Goal: Task Accomplishment & Management: Complete application form

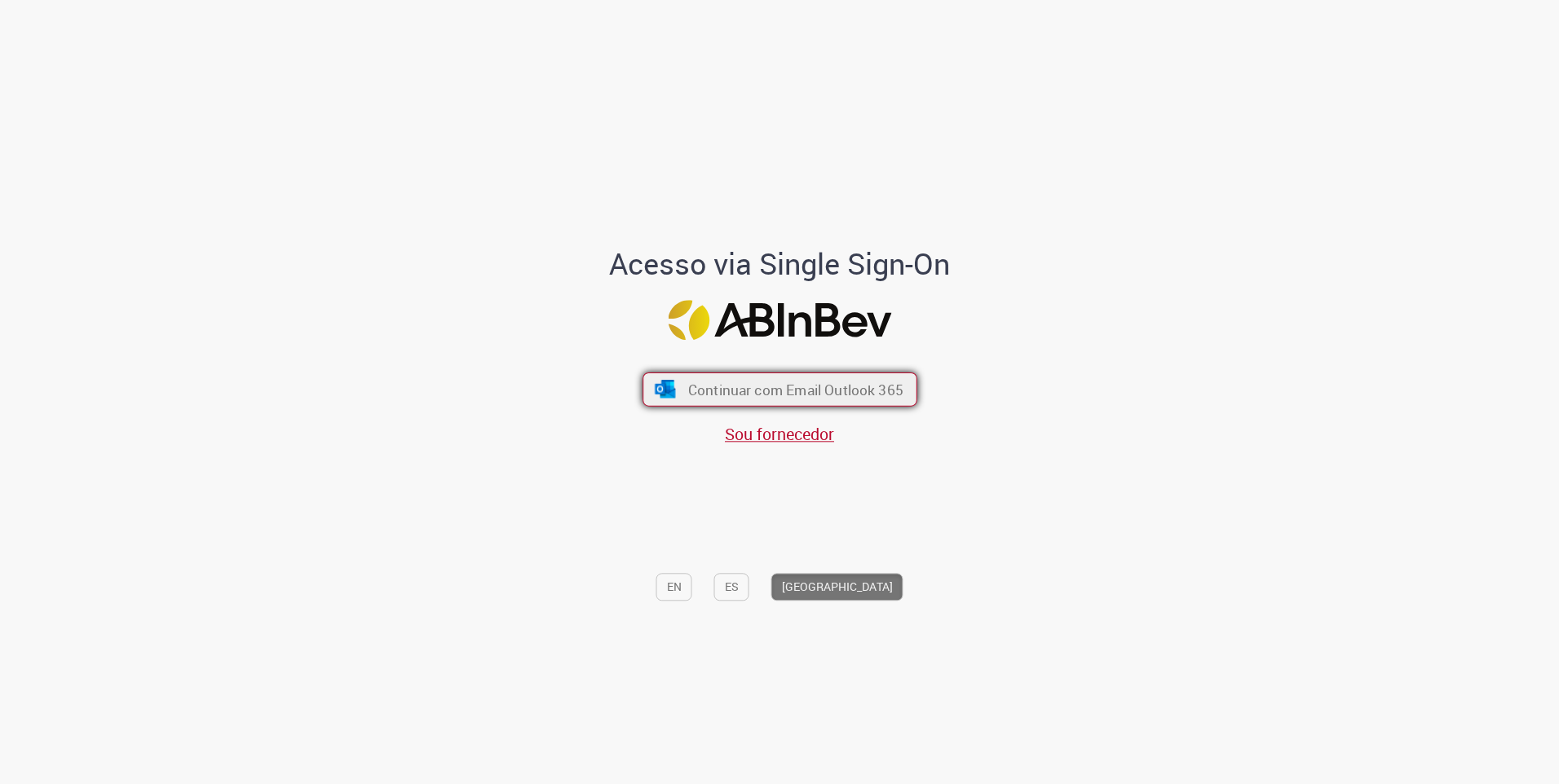
click at [756, 392] on span "Continuar com Email Outlook 365" at bounding box center [794, 389] width 215 height 18
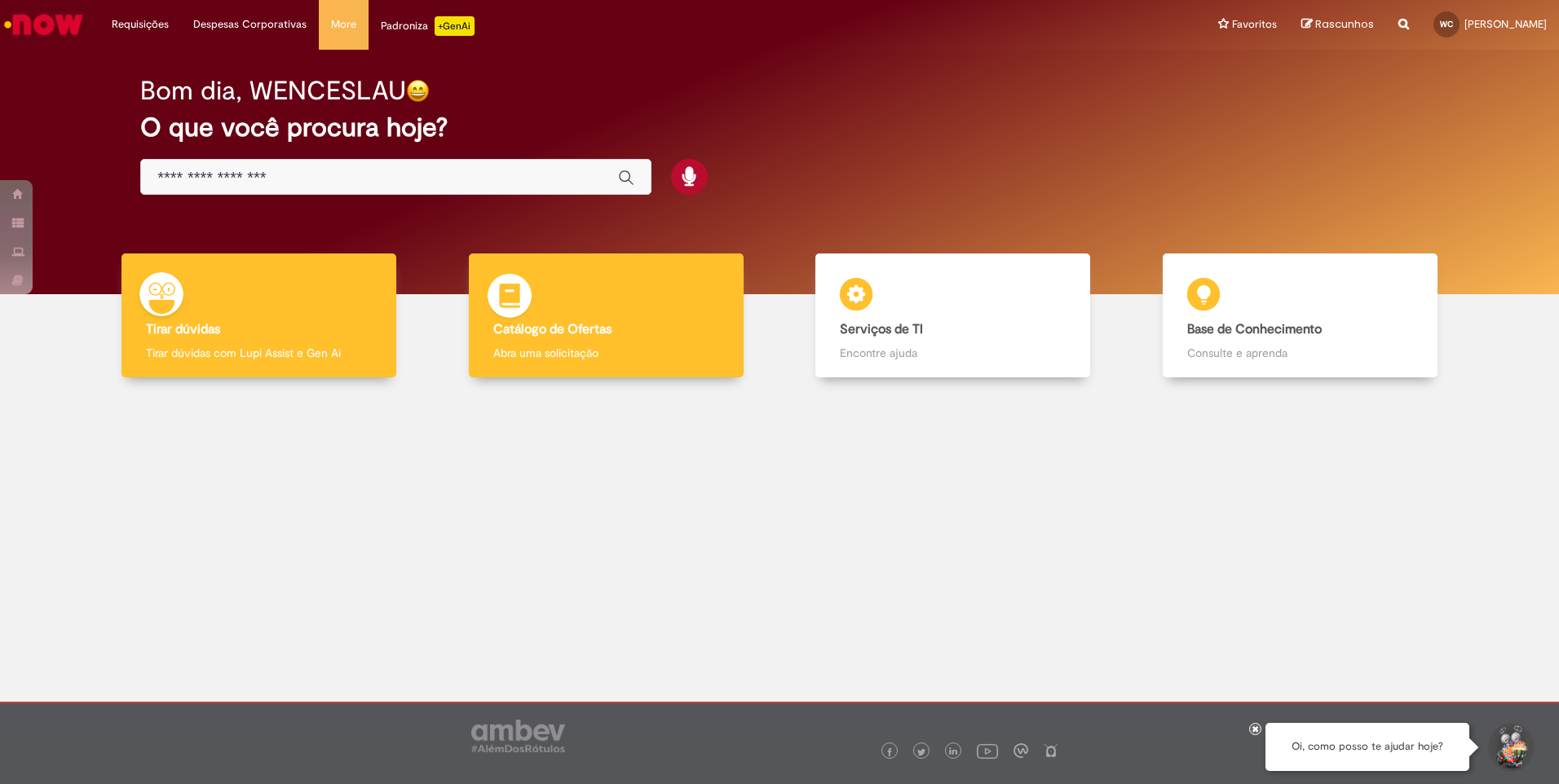
click at [612, 346] on p "Abra uma solicitação" at bounding box center [606, 352] width 226 height 16
click at [508, 338] on main "Now Bom dia, WENCESLAU O que você procura hoje? Tirar dúvidas Tirar dúvidas Tir…" at bounding box center [779, 375] width 1559 height 652
